Goal: Find specific page/section: Find specific page/section

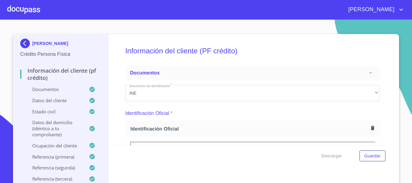
scroll to position [158, 0]
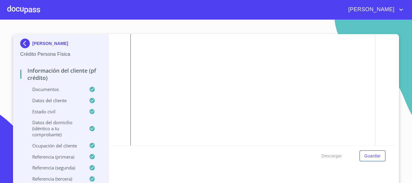
click at [26, 12] on div at bounding box center [23, 9] width 33 height 19
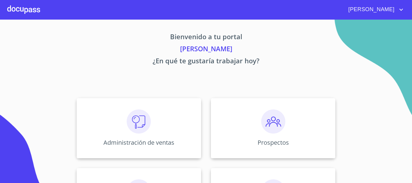
scroll to position [60, 0]
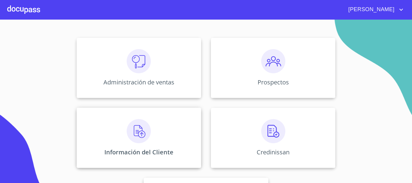
click at [135, 129] on img at bounding box center [139, 131] width 24 height 24
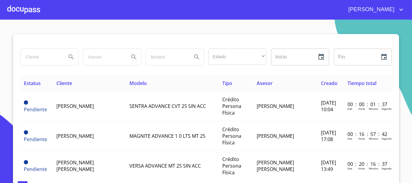
click at [51, 51] on input "search" at bounding box center [41, 57] width 41 height 16
type input "V"
type input "[PERSON_NAME]"
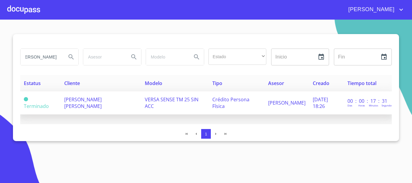
click at [94, 97] on span "[PERSON_NAME] [PERSON_NAME]" at bounding box center [82, 102] width 37 height 13
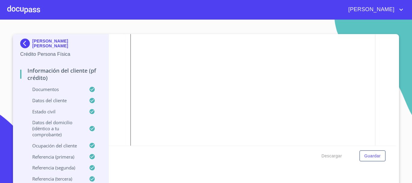
scroll to position [30, 0]
